Goal: Transaction & Acquisition: Purchase product/service

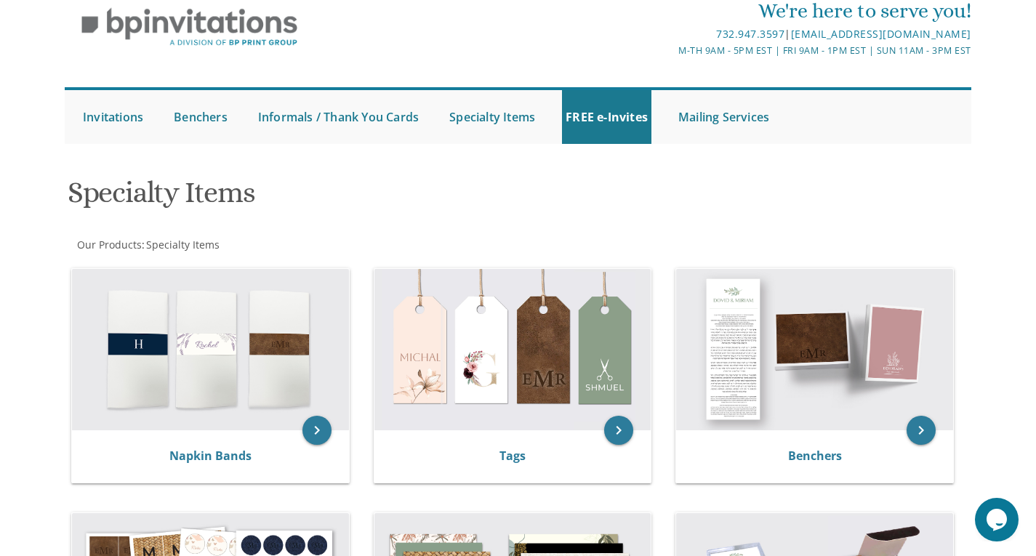
scroll to position [79, 0]
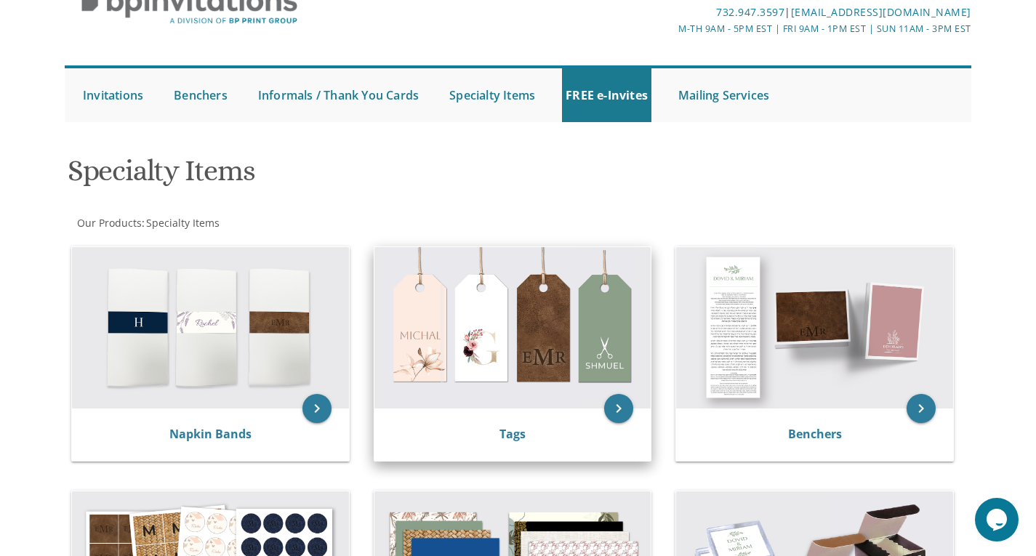
click at [525, 309] on img at bounding box center [513, 327] width 277 height 161
click at [513, 436] on link "Tags" at bounding box center [513, 434] width 26 height 16
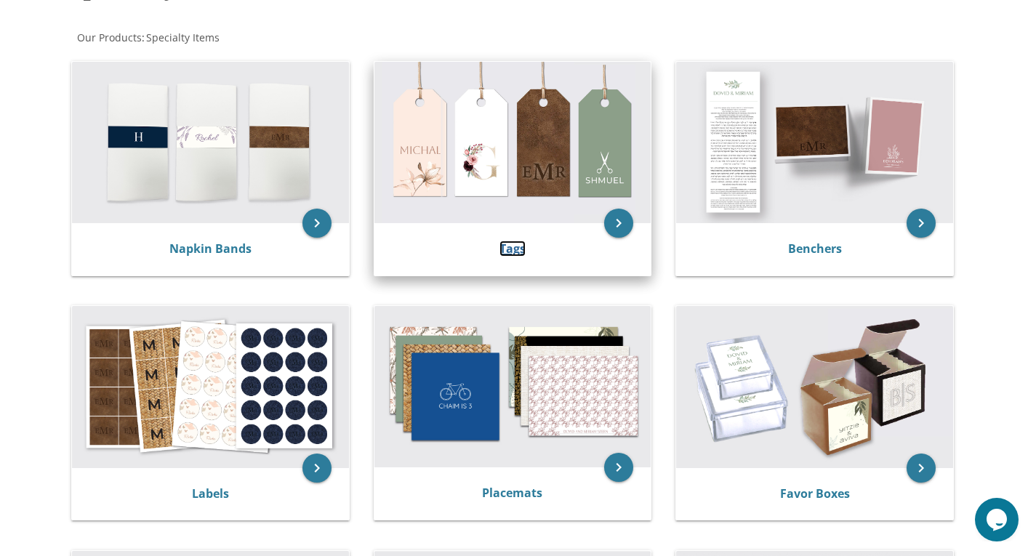
scroll to position [267, 0]
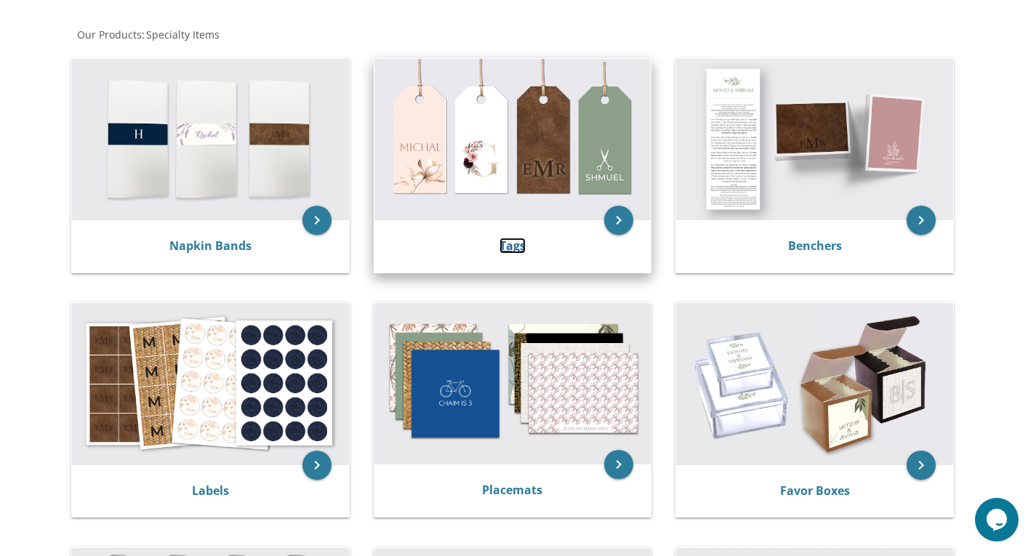
click at [518, 248] on link "Tags" at bounding box center [513, 246] width 26 height 16
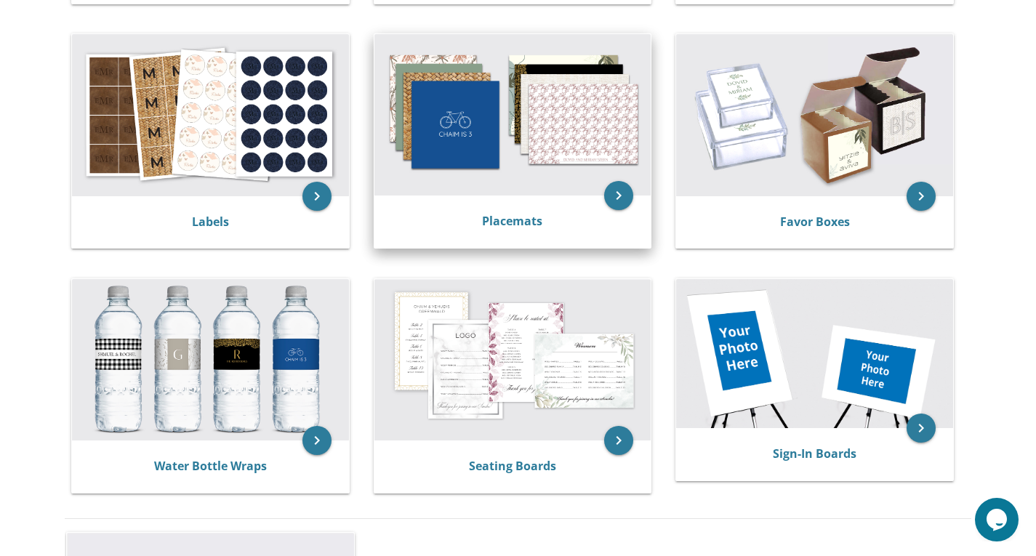
scroll to position [540, 0]
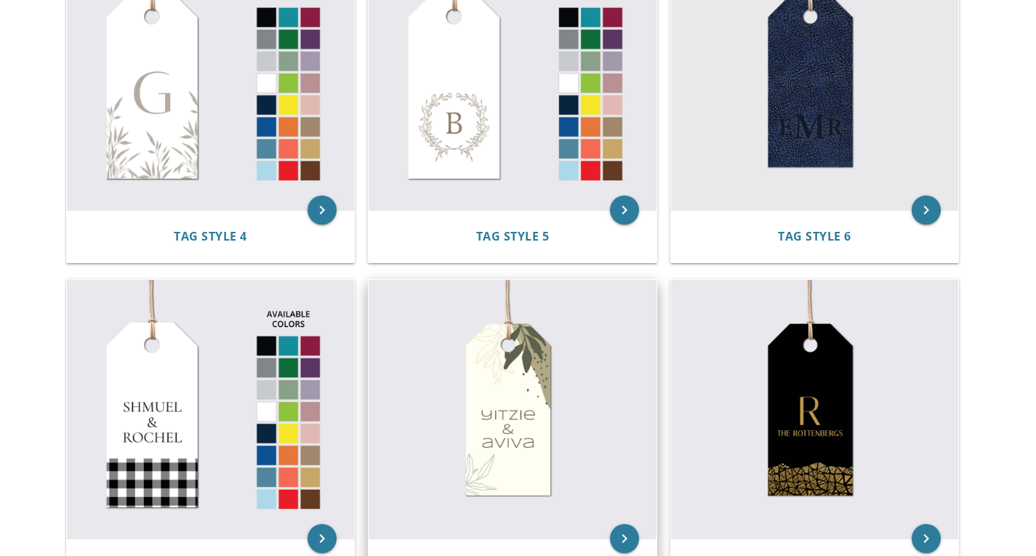
scroll to position [713, 0]
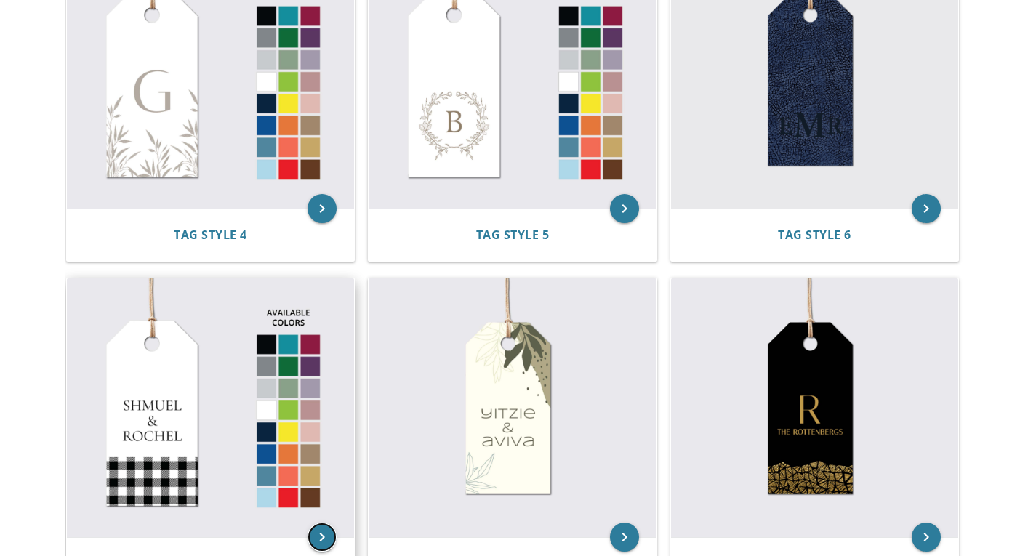
click at [324, 523] on icon "keyboard_arrow_right" at bounding box center [322, 537] width 29 height 29
click at [317, 523] on icon "keyboard_arrow_right" at bounding box center [322, 537] width 29 height 29
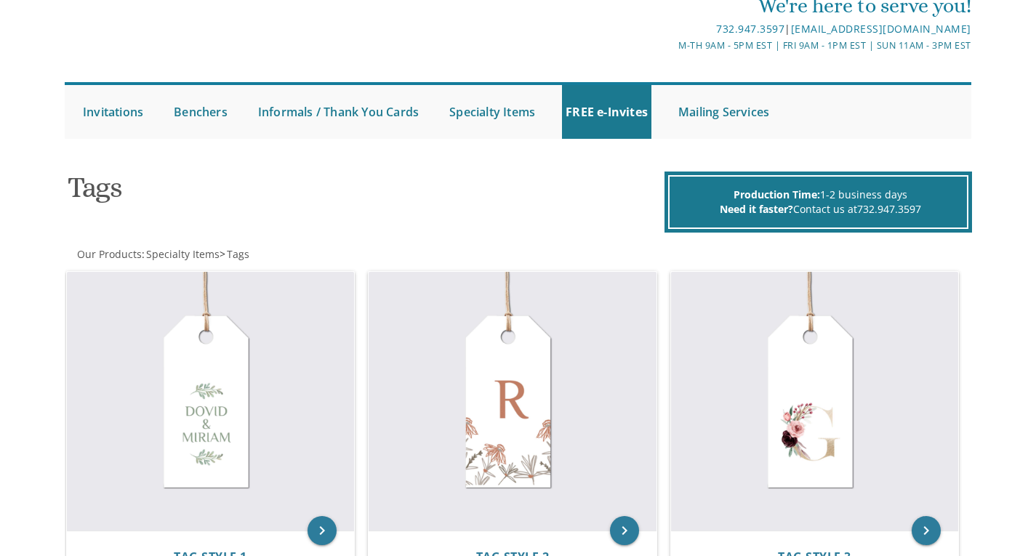
scroll to position [64, 0]
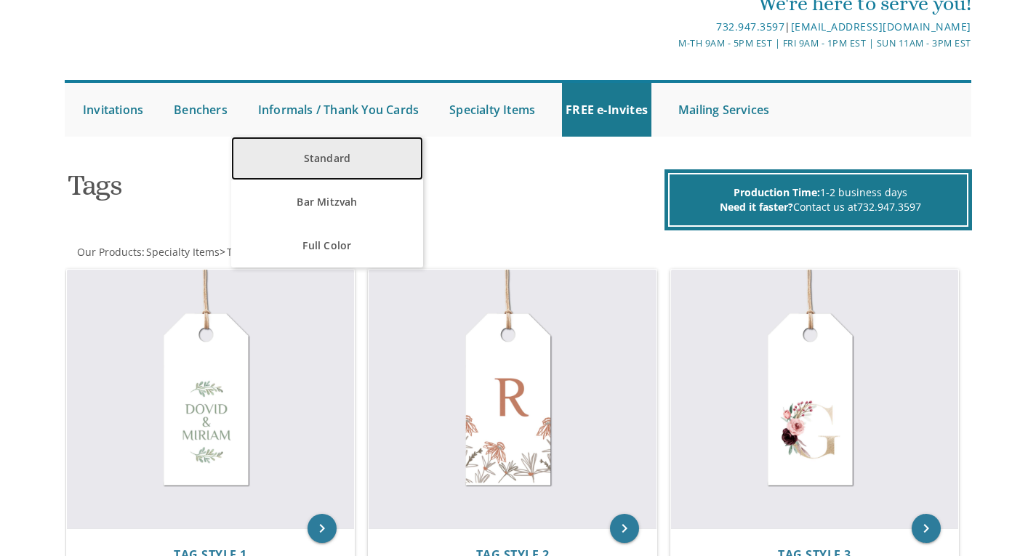
click at [331, 157] on link "Standard" at bounding box center [326, 159] width 191 height 44
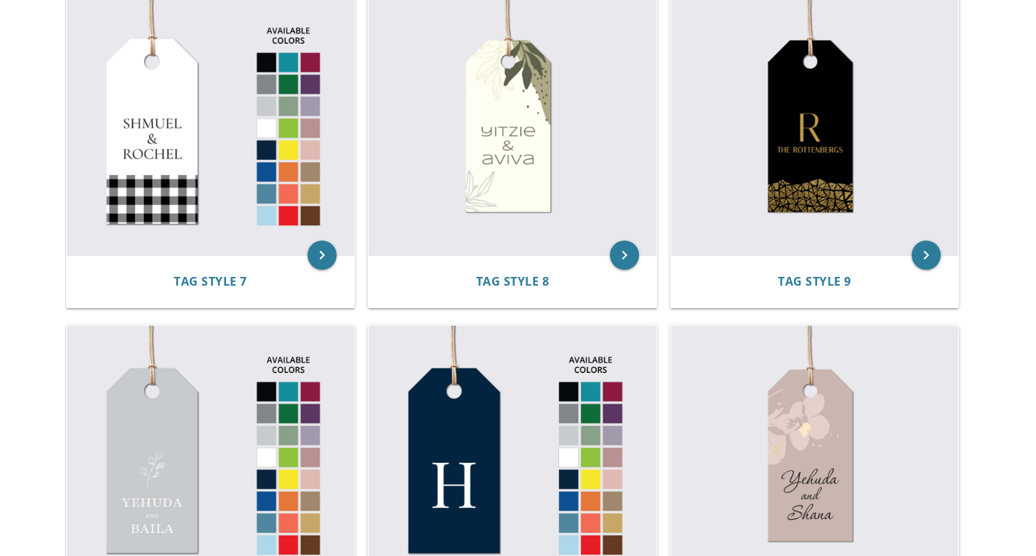
scroll to position [991, 0]
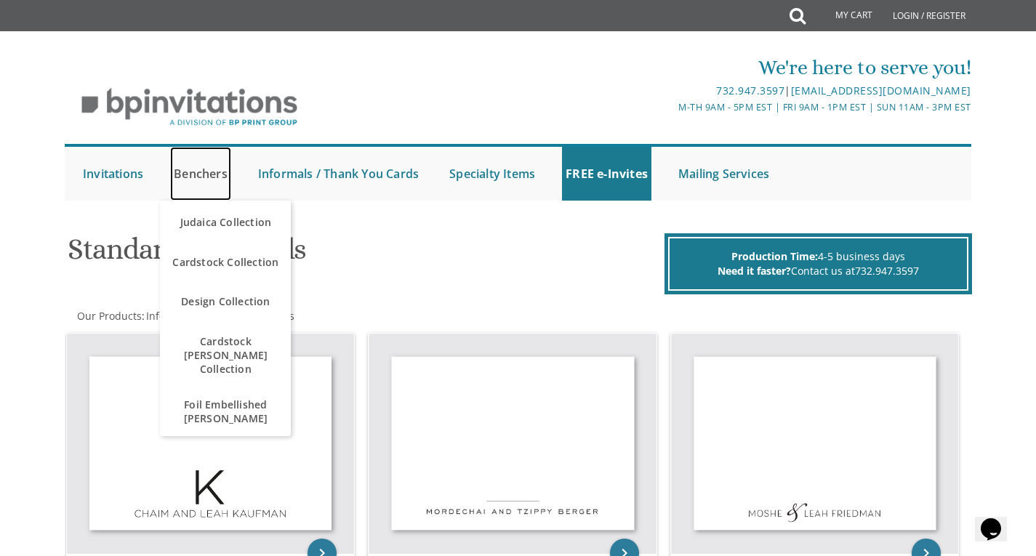
click at [197, 175] on link "Benchers" at bounding box center [200, 174] width 61 height 54
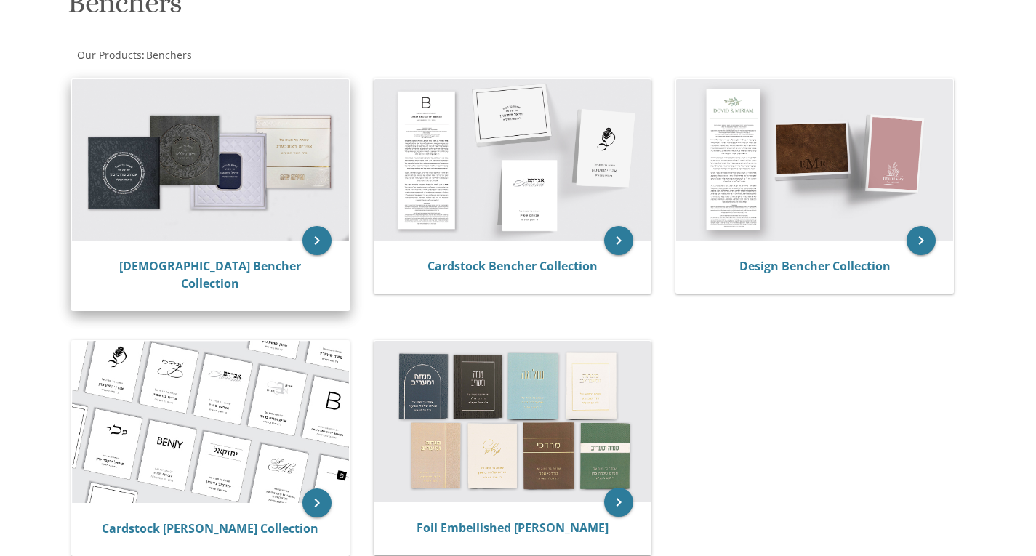
scroll to position [281, 0]
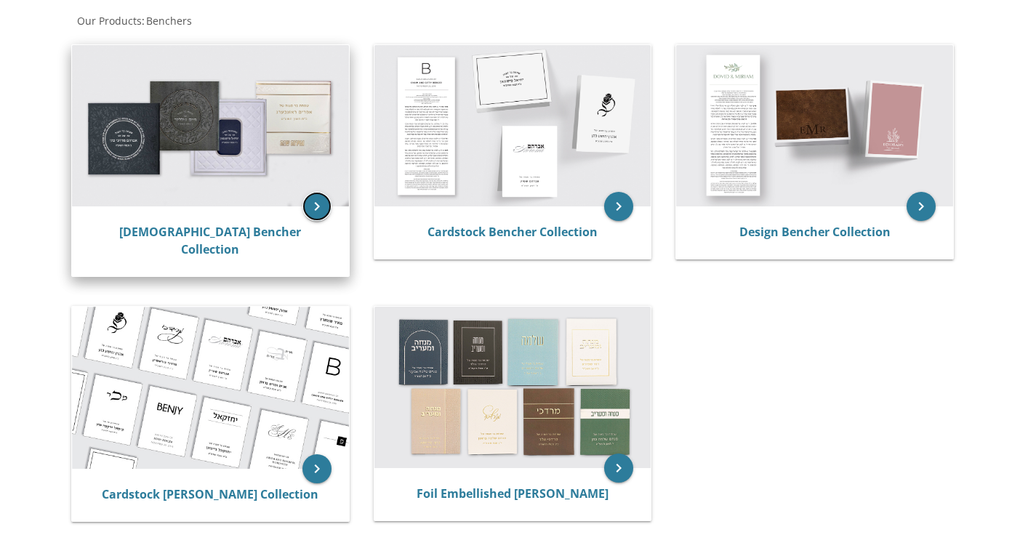
click at [308, 211] on icon "keyboard_arrow_right" at bounding box center [317, 206] width 29 height 29
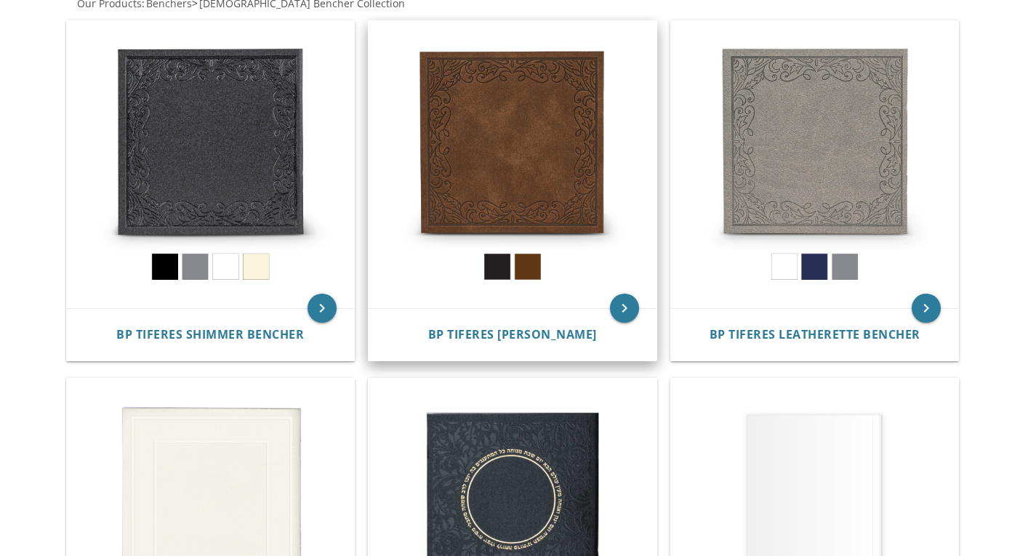
scroll to position [302, 0]
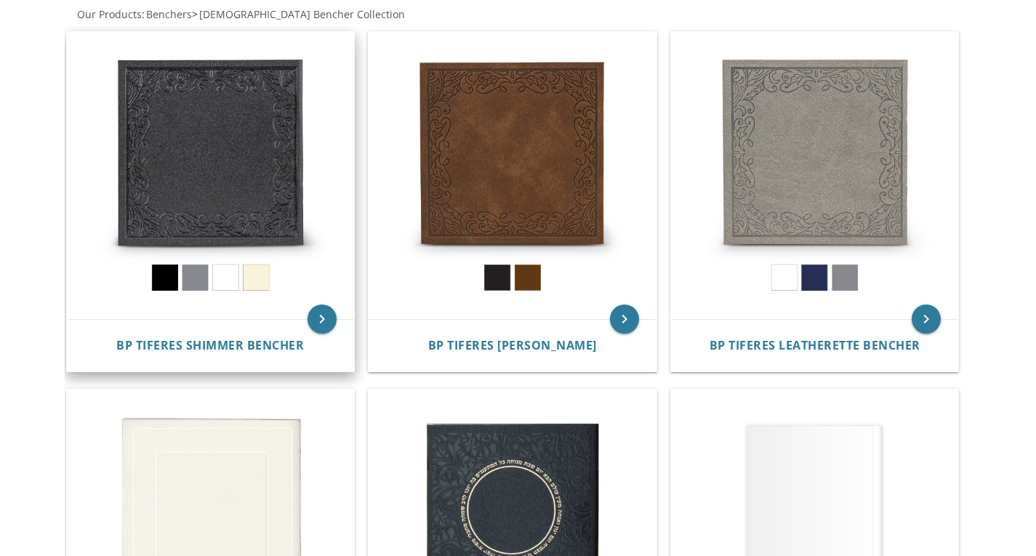
click at [197, 280] on img at bounding box center [211, 176] width 288 height 288
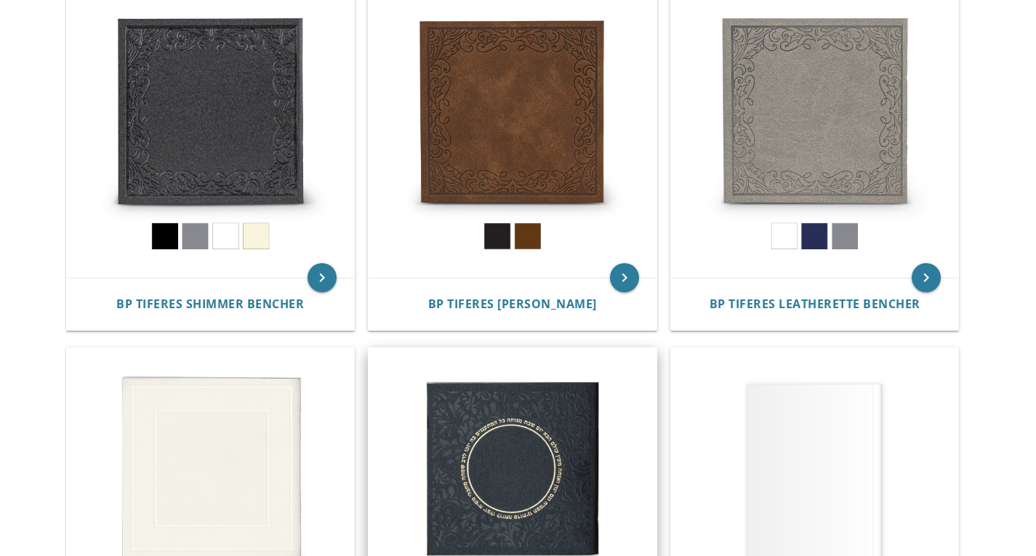
scroll to position [366, 0]
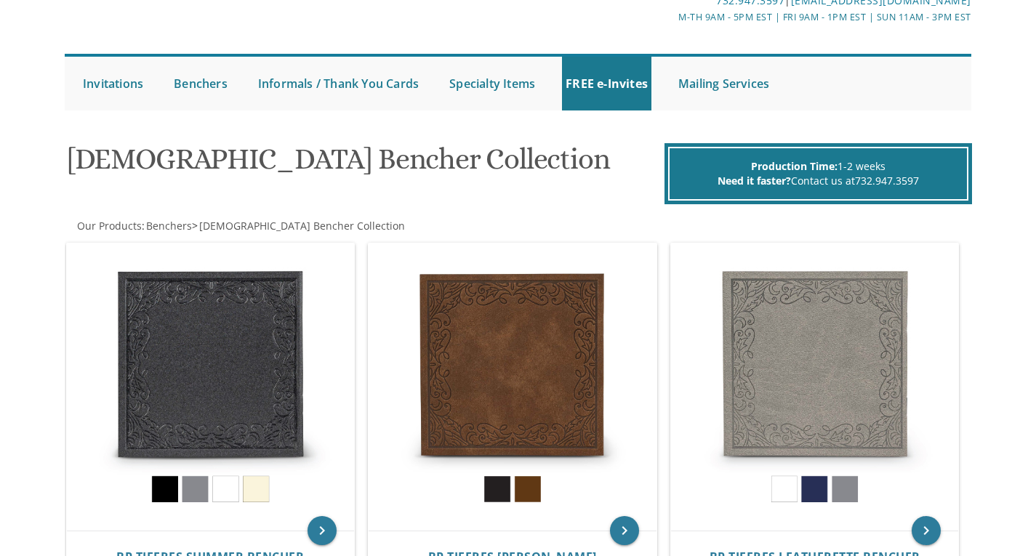
scroll to position [0, 0]
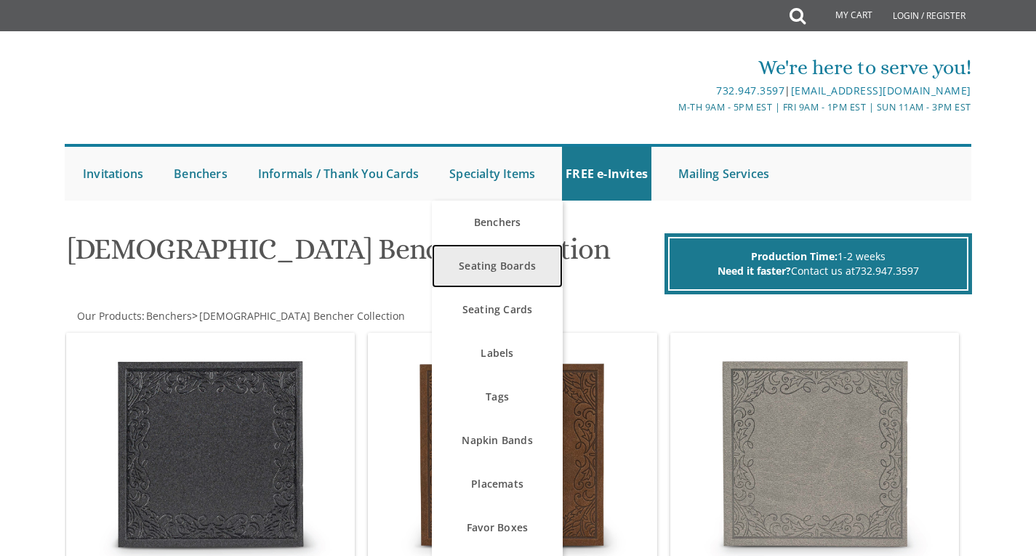
click at [521, 254] on link "Seating Boards" at bounding box center [497, 266] width 131 height 44
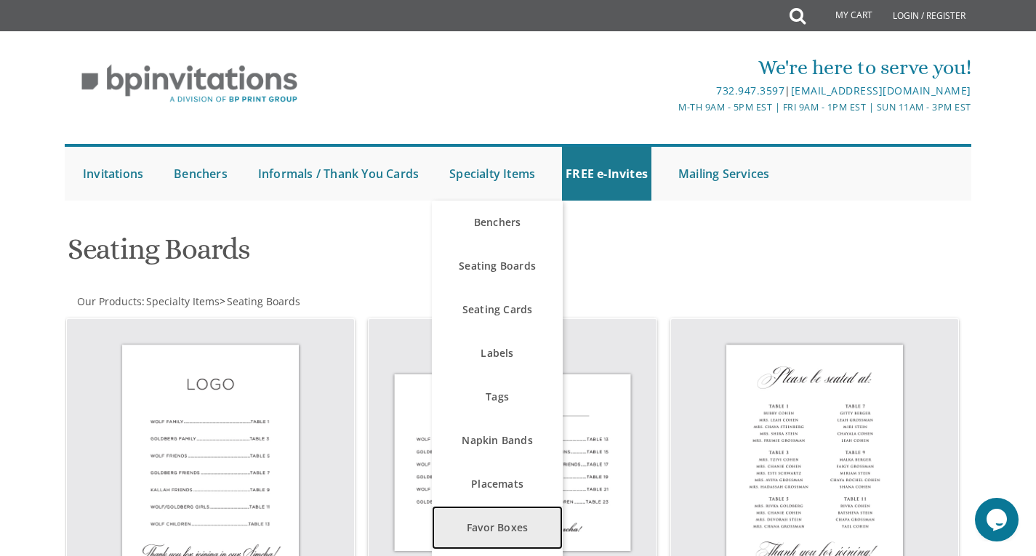
click at [516, 513] on link "Favor Boxes" at bounding box center [497, 528] width 131 height 44
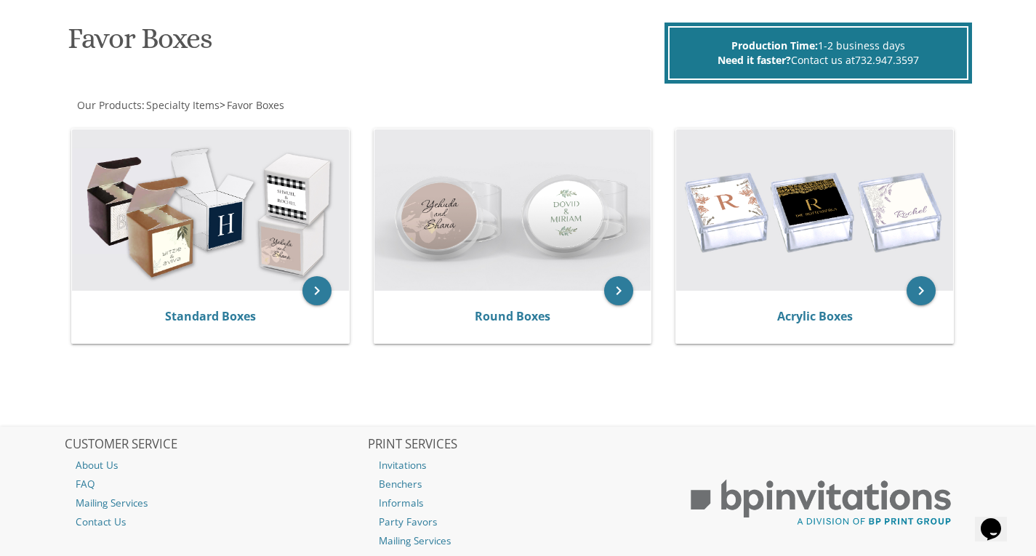
scroll to position [220, 0]
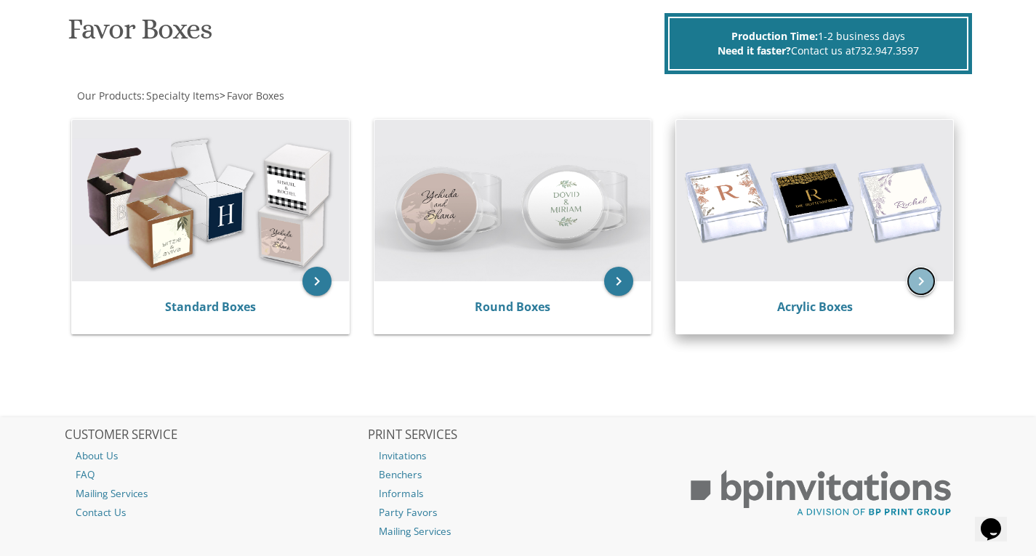
click at [907, 279] on icon "keyboard_arrow_right" at bounding box center [921, 281] width 29 height 29
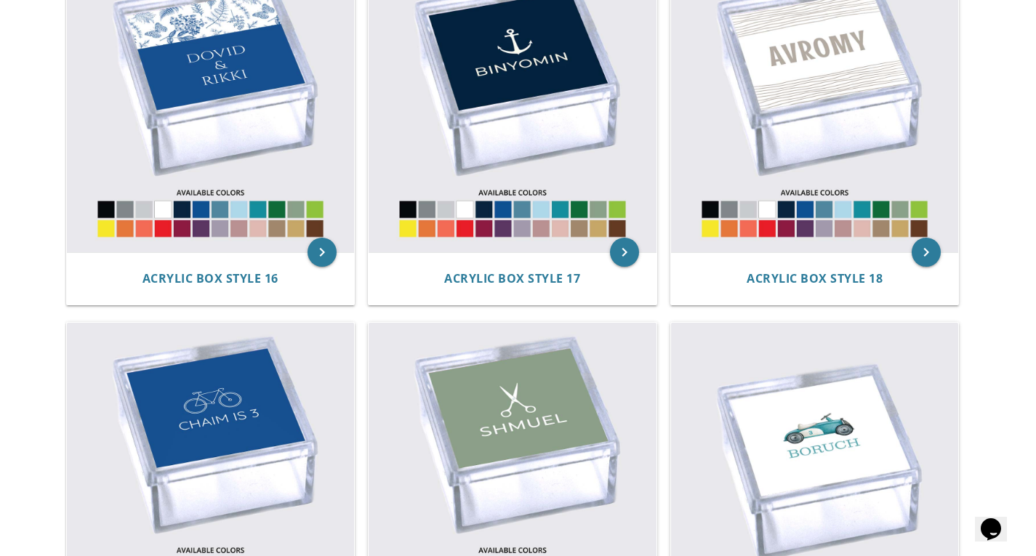
scroll to position [2159, 0]
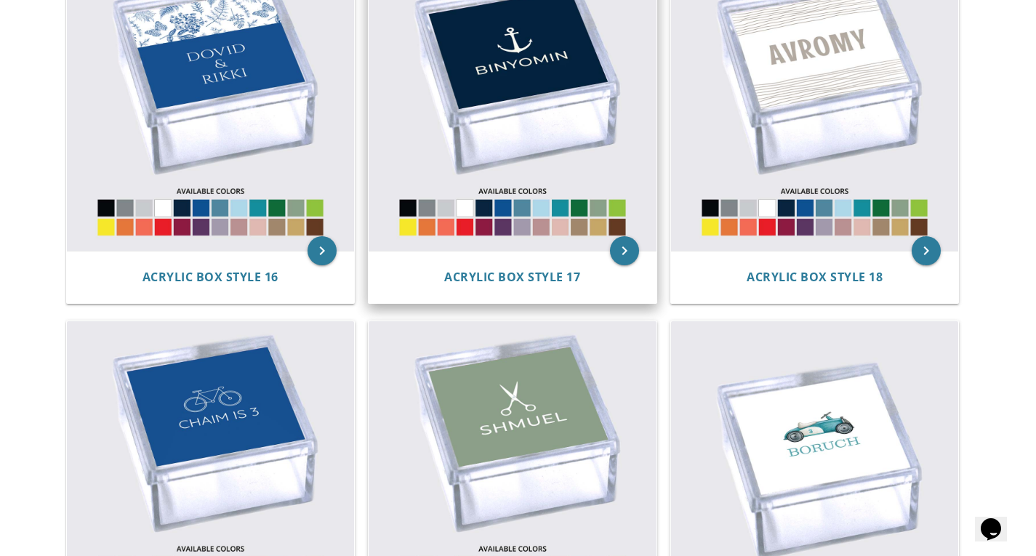
click at [559, 225] on img at bounding box center [513, 108] width 288 height 288
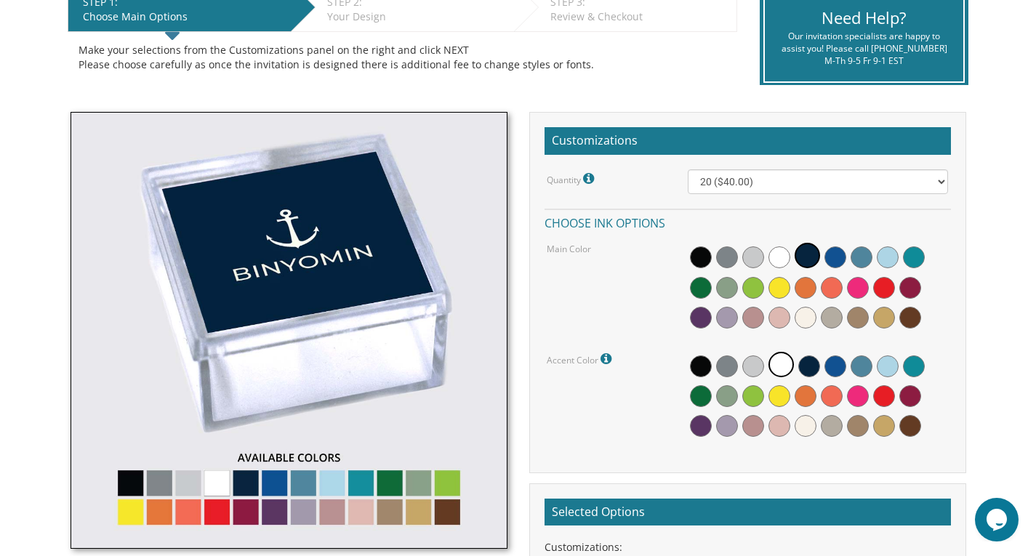
scroll to position [326, 0]
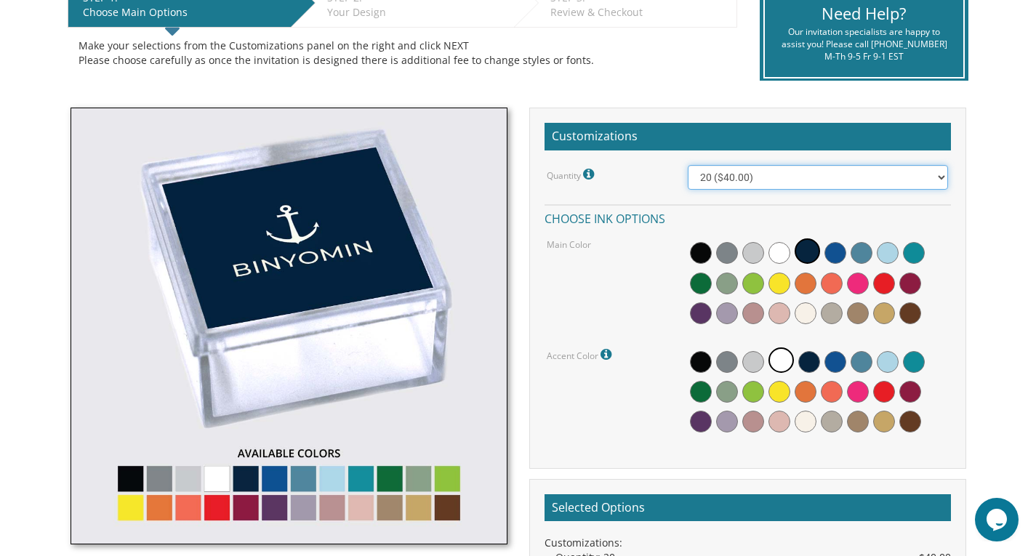
click at [745, 177] on select "20 ($40.00) 40 ($58.00) 60 ($70.00) 80 ($80.00) 100 ($90.00)" at bounding box center [818, 177] width 260 height 25
click at [712, 84] on div "STEP 1: EDIT Choose Main Options STEP 2: EDIT Your Design STEP 3: EDIT Review &…" at bounding box center [403, 32] width 692 height 121
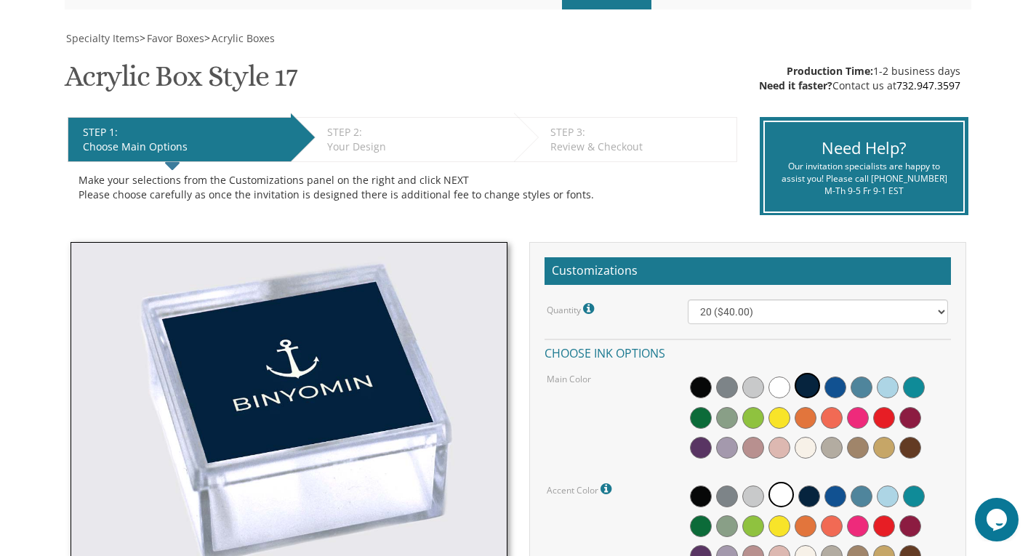
scroll to position [0, 0]
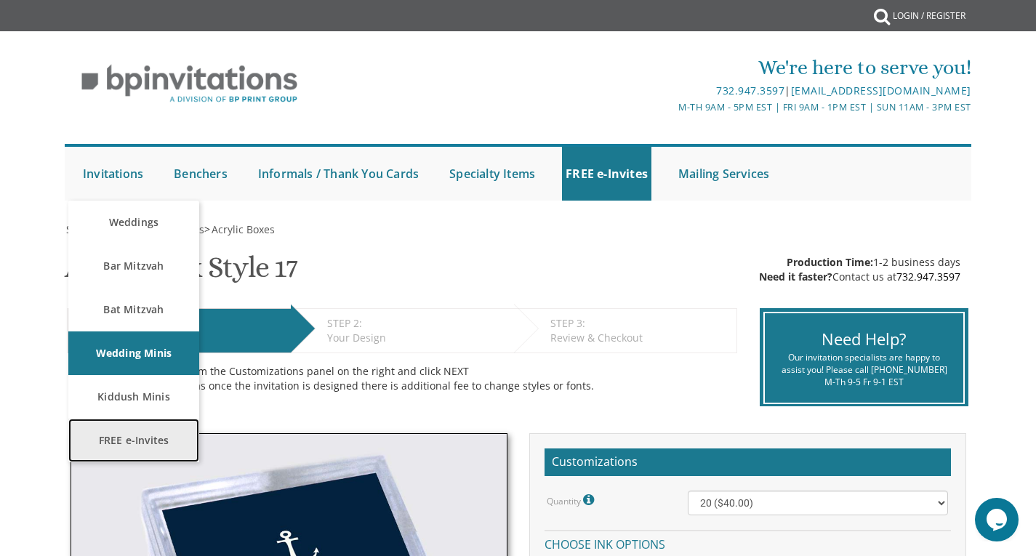
click at [156, 440] on link "FREE e-Invites" at bounding box center [133, 441] width 131 height 44
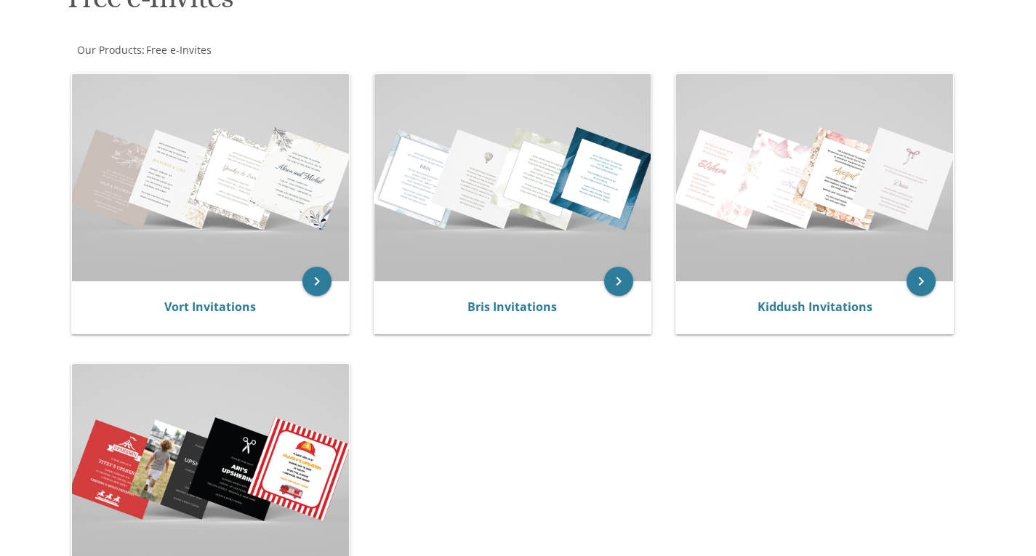
scroll to position [257, 0]
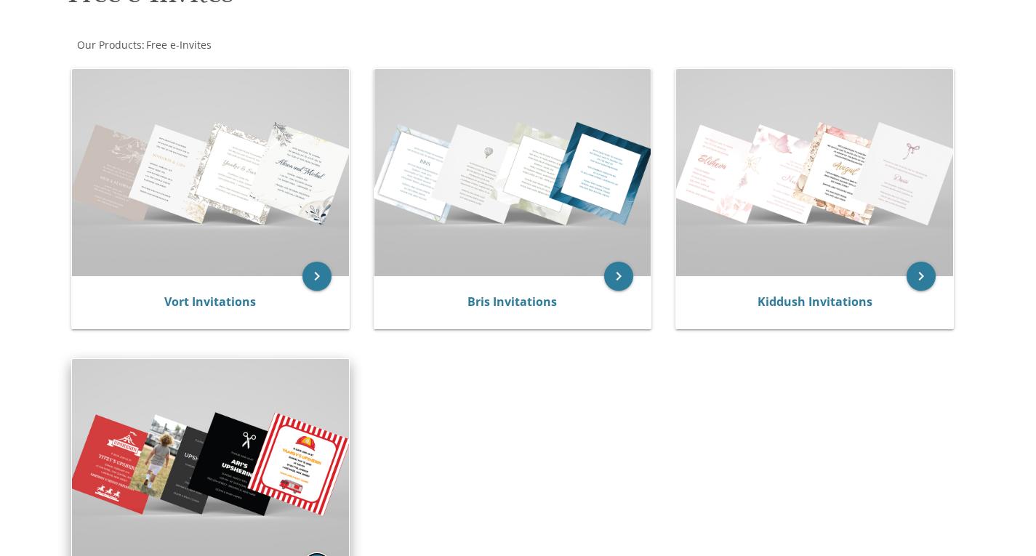
click at [312, 553] on icon "keyboard_arrow_right" at bounding box center [317, 567] width 29 height 29
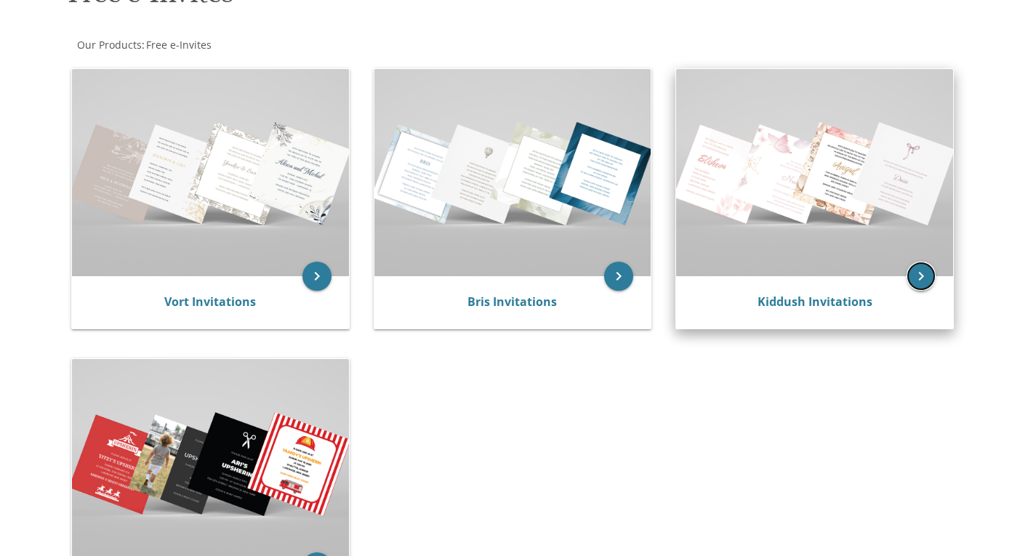
click at [926, 265] on icon "keyboard_arrow_right" at bounding box center [921, 276] width 29 height 29
